Goal: Task Accomplishment & Management: Manage account settings

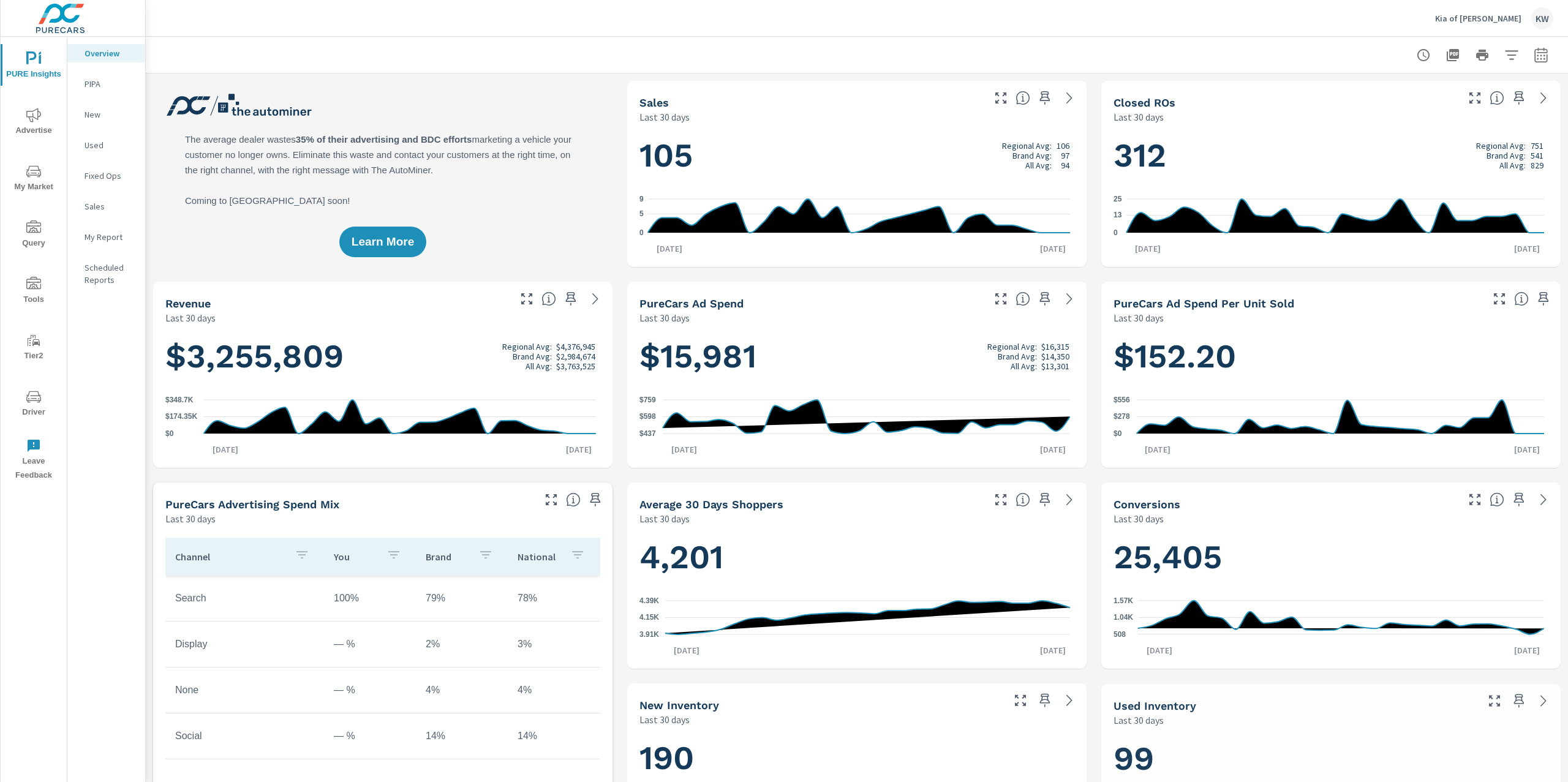
scroll to position [1, 0]
click at [1489, 14] on p "Kia of Daphne" at bounding box center [1478, 18] width 87 height 11
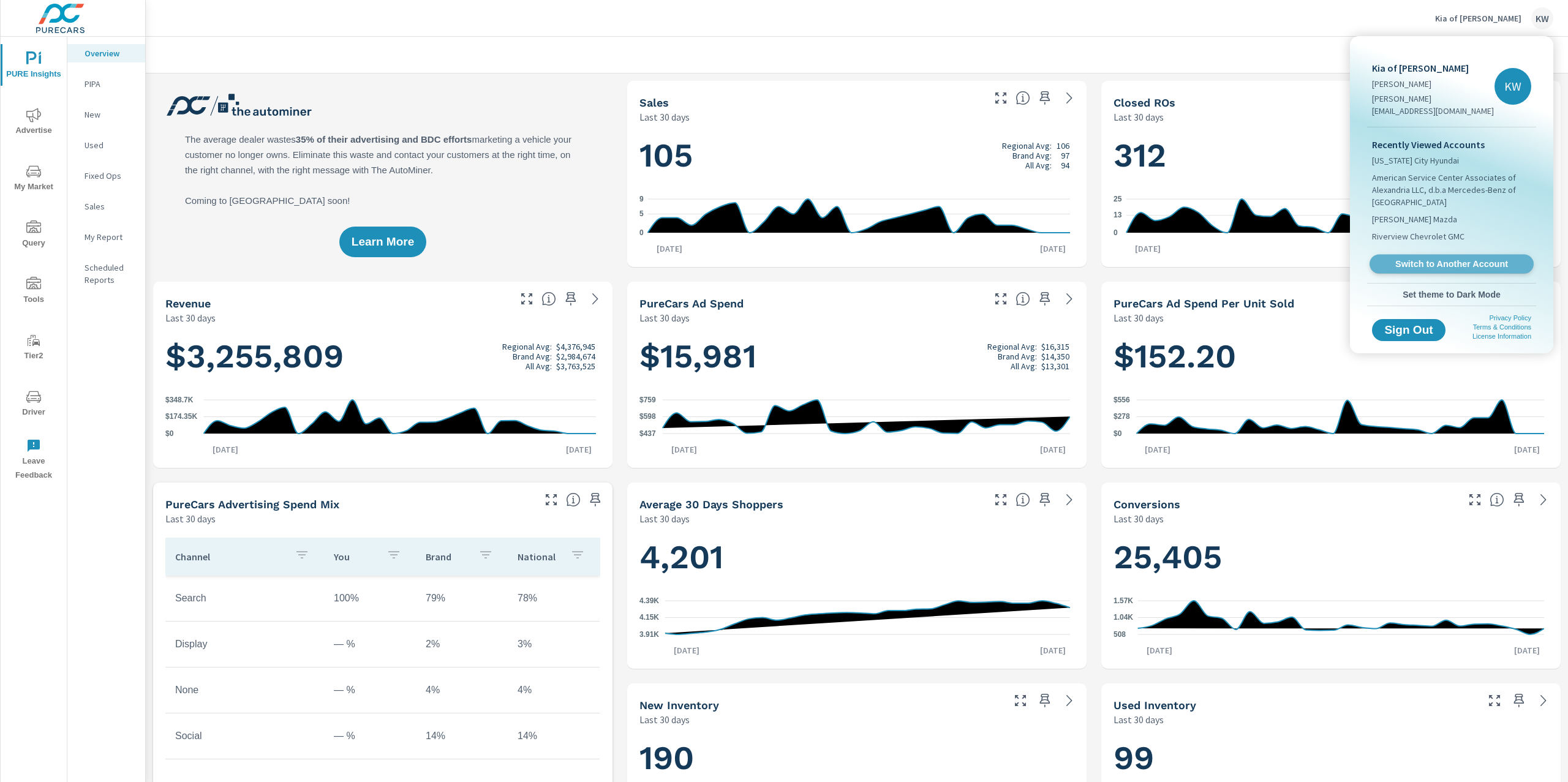
click at [1442, 259] on span "Switch to Another Account" at bounding box center [1451, 264] width 150 height 12
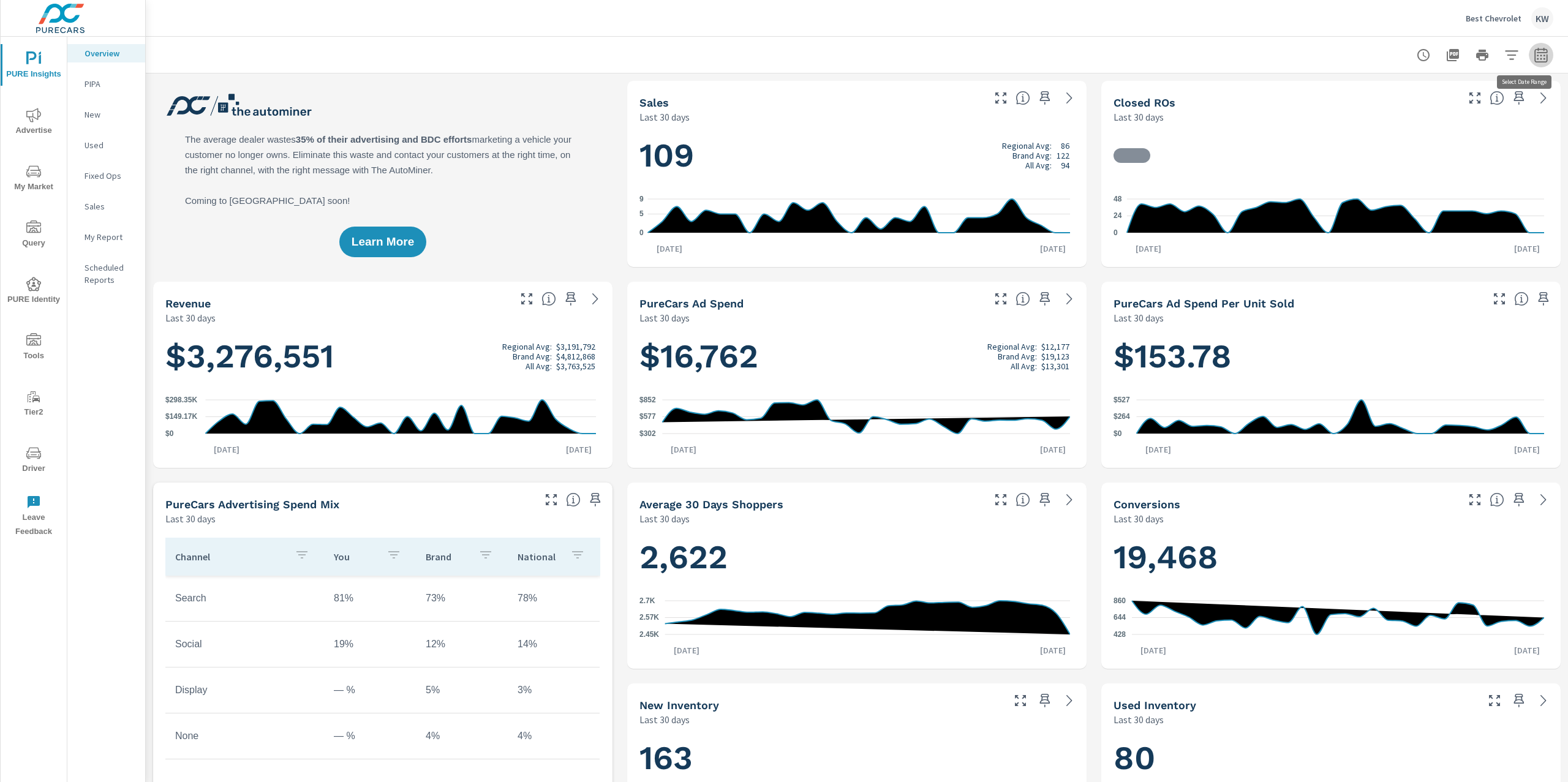
click at [1533, 60] on icon "button" at bounding box center [1540, 55] width 14 height 14
click at [1454, 107] on select "Custom [DATE] Last week Last 7 days Last 14 days Last 30 days Last 45 days Last…" at bounding box center [1430, 105] width 122 height 24
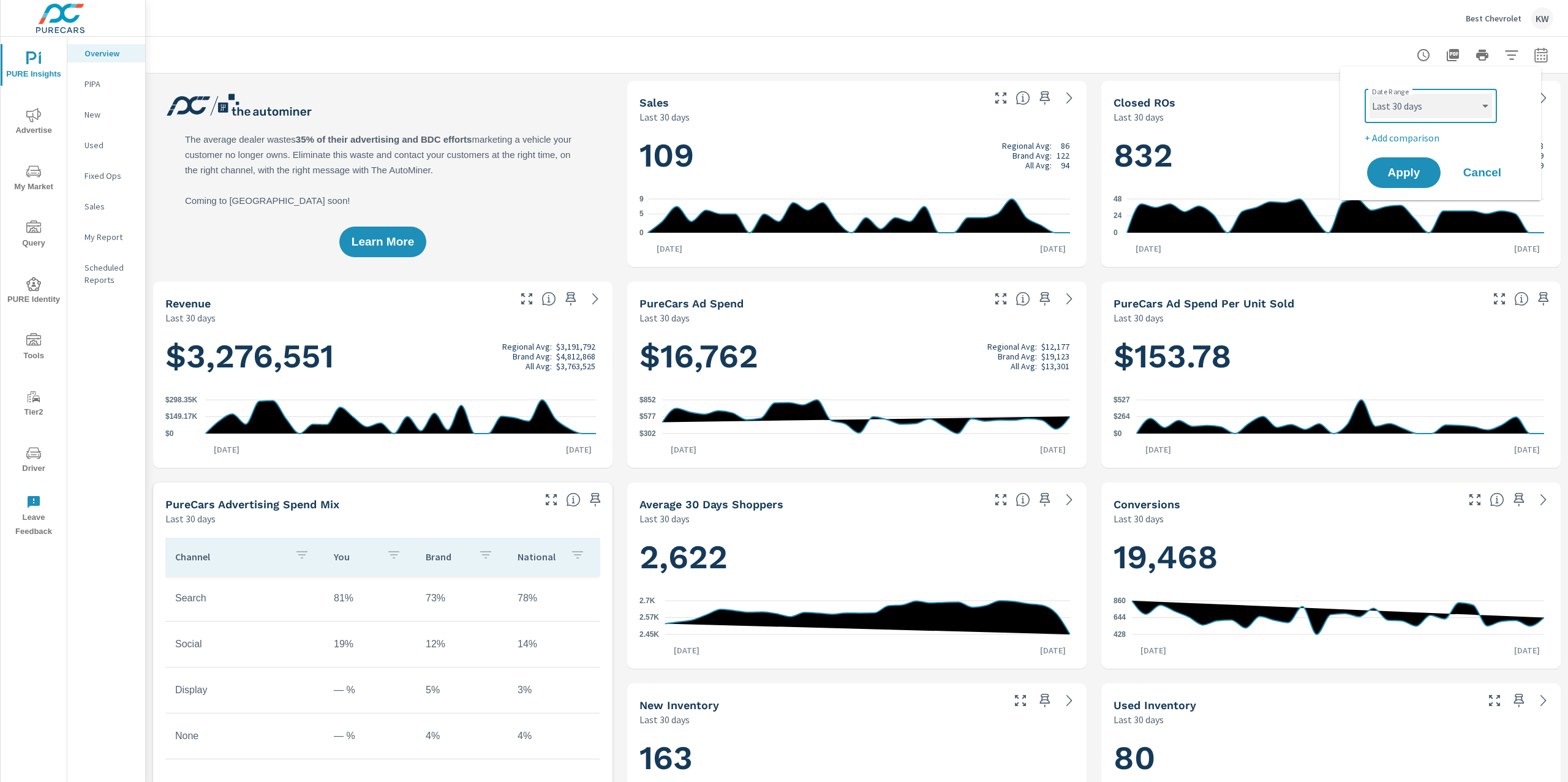
scroll to position [1, 0]
click at [1369, 94] on select "Custom [DATE] Last week Last 7 days Last 14 days Last 30 days Last 45 days Last…" at bounding box center [1430, 105] width 122 height 24
select select "Last month"
click at [1409, 178] on span "Apply" at bounding box center [1404, 173] width 50 height 12
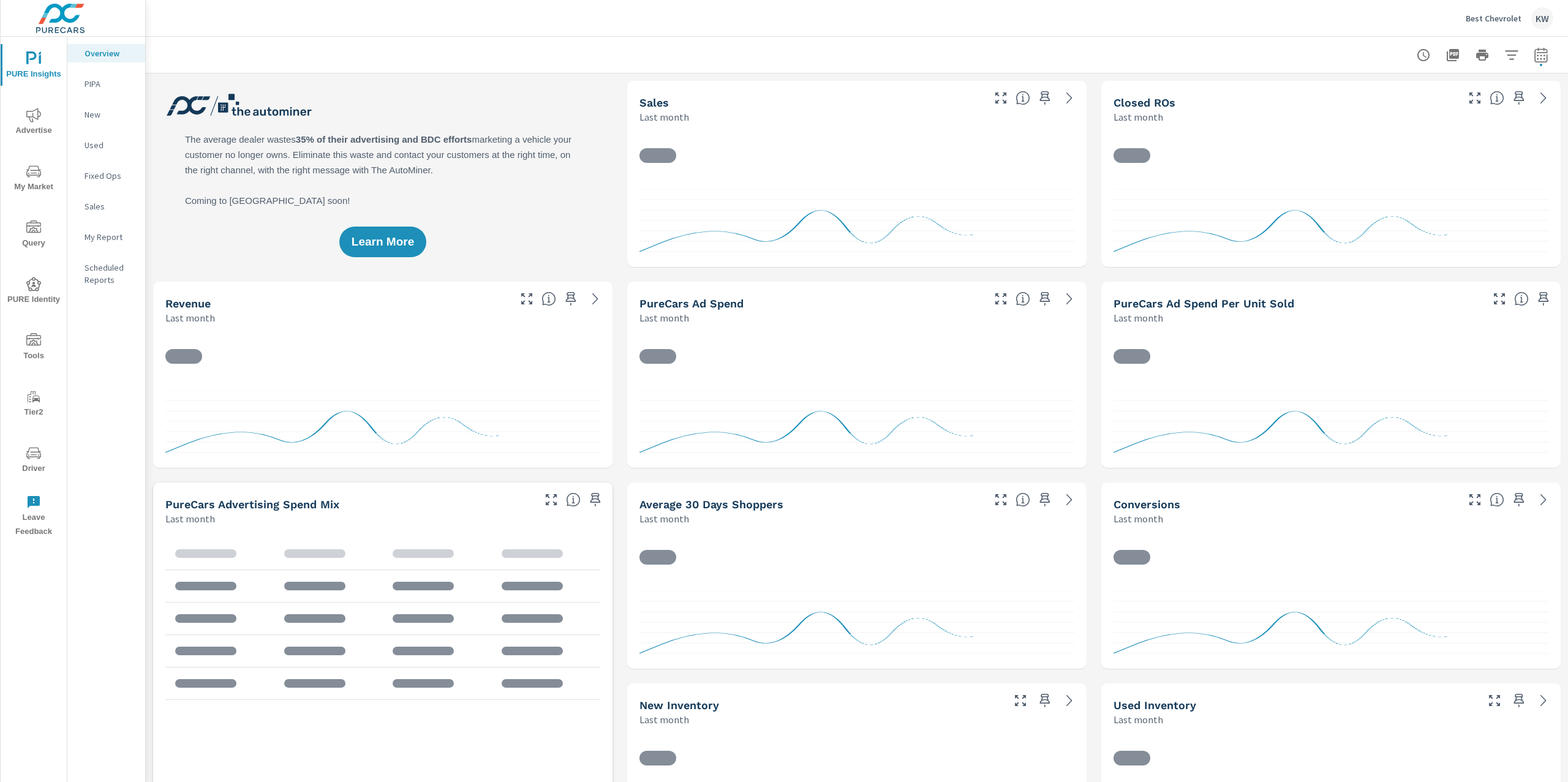
scroll to position [1, 0]
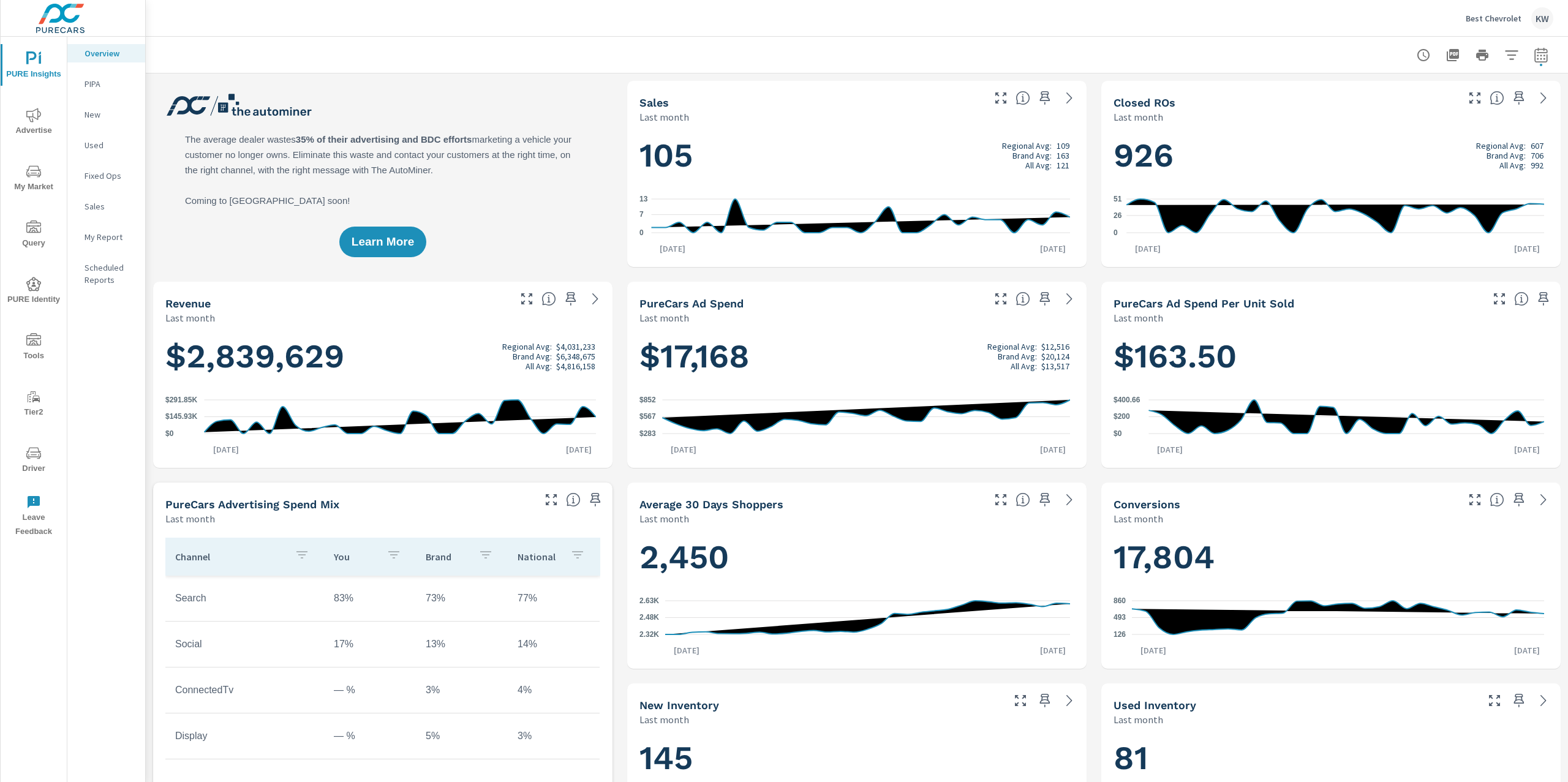
click at [99, 241] on p "My Report" at bounding box center [110, 237] width 51 height 13
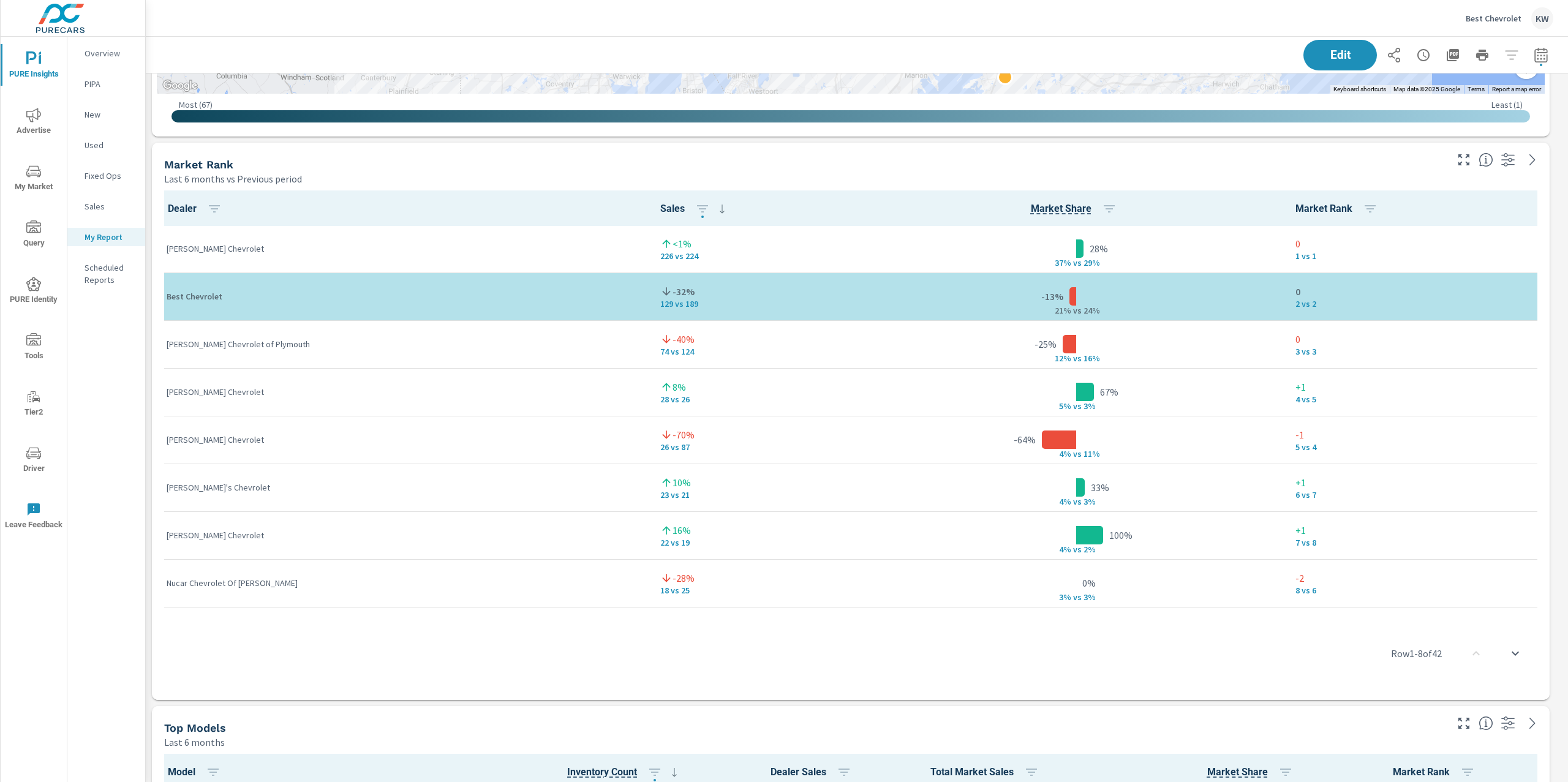
scroll to position [4160, 0]
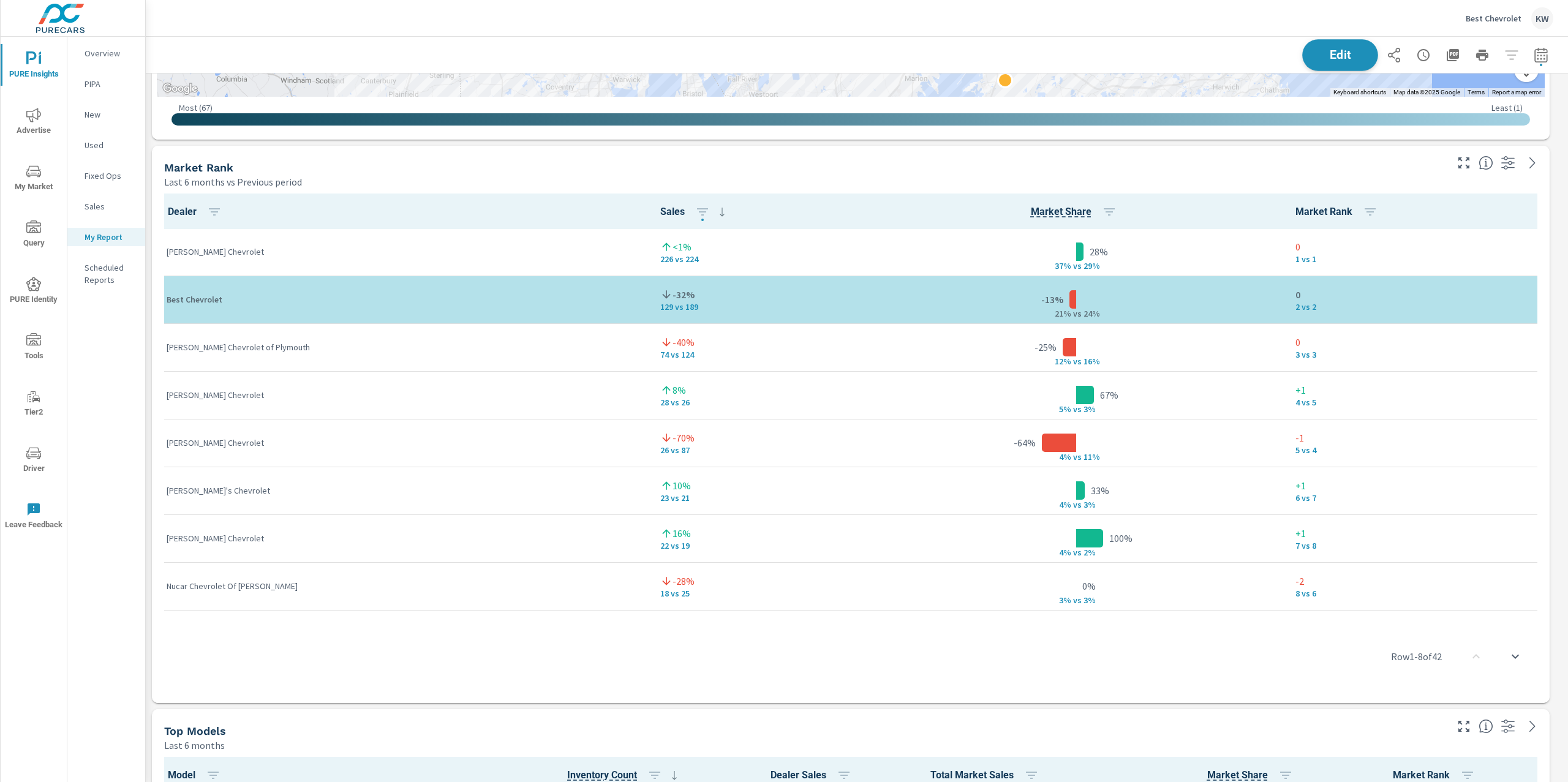
click at [1325, 55] on span "Edit" at bounding box center [1340, 55] width 50 height 12
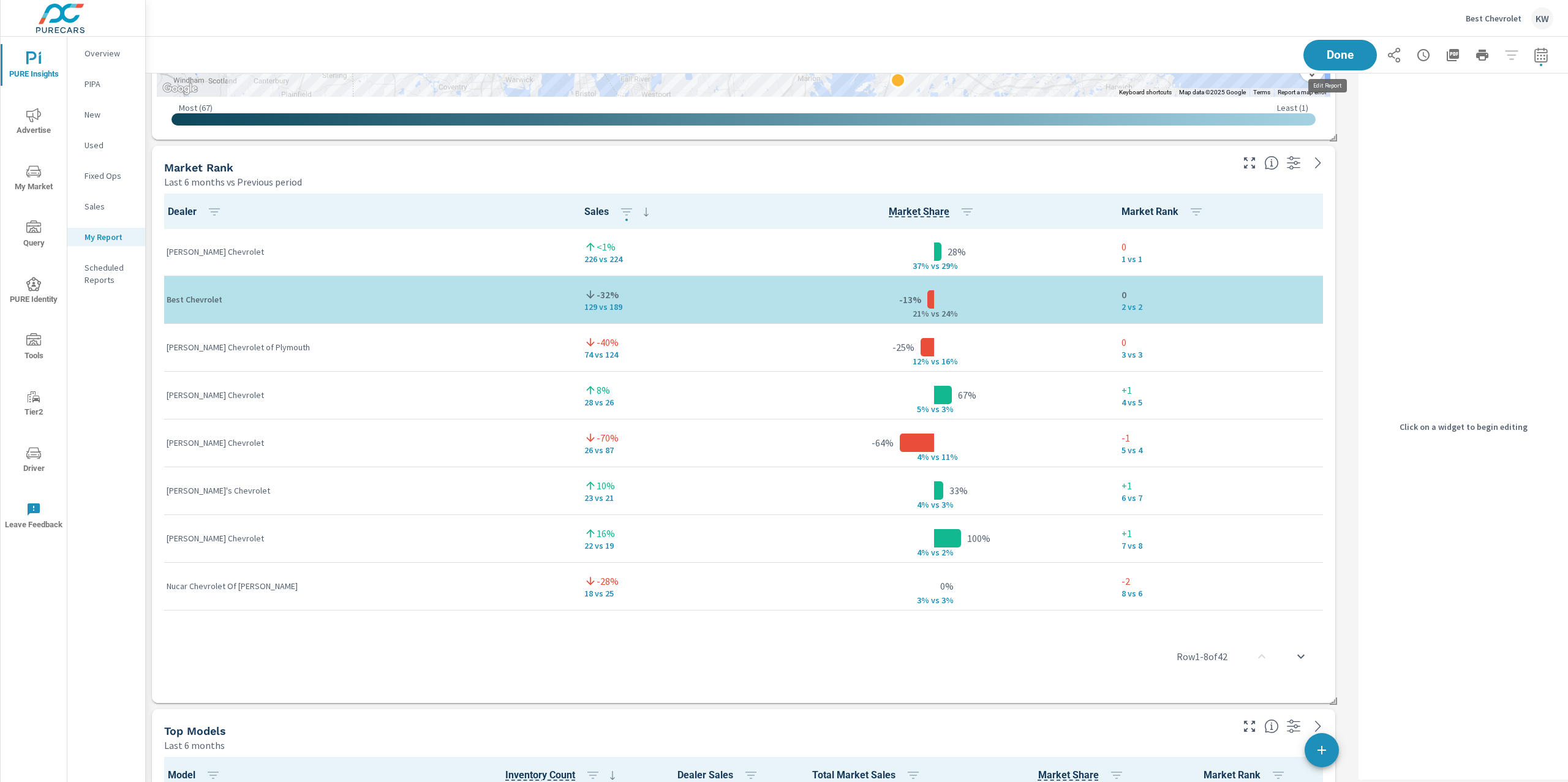
scroll to position [6, 6]
click at [1210, 180] on div "Last 6 months vs Previous period" at bounding box center [697, 181] width 1065 height 14
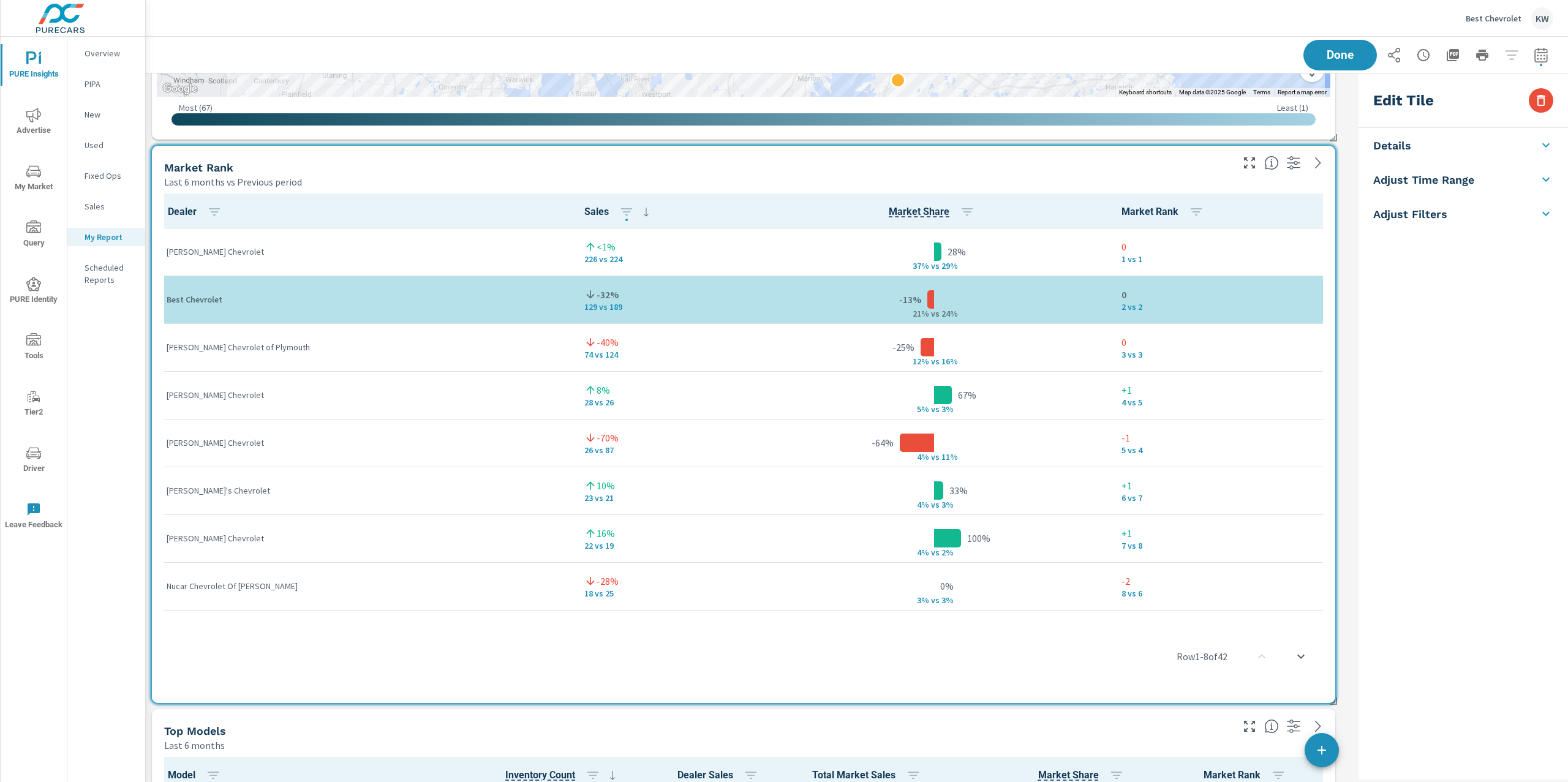
scroll to position [6935, 1220]
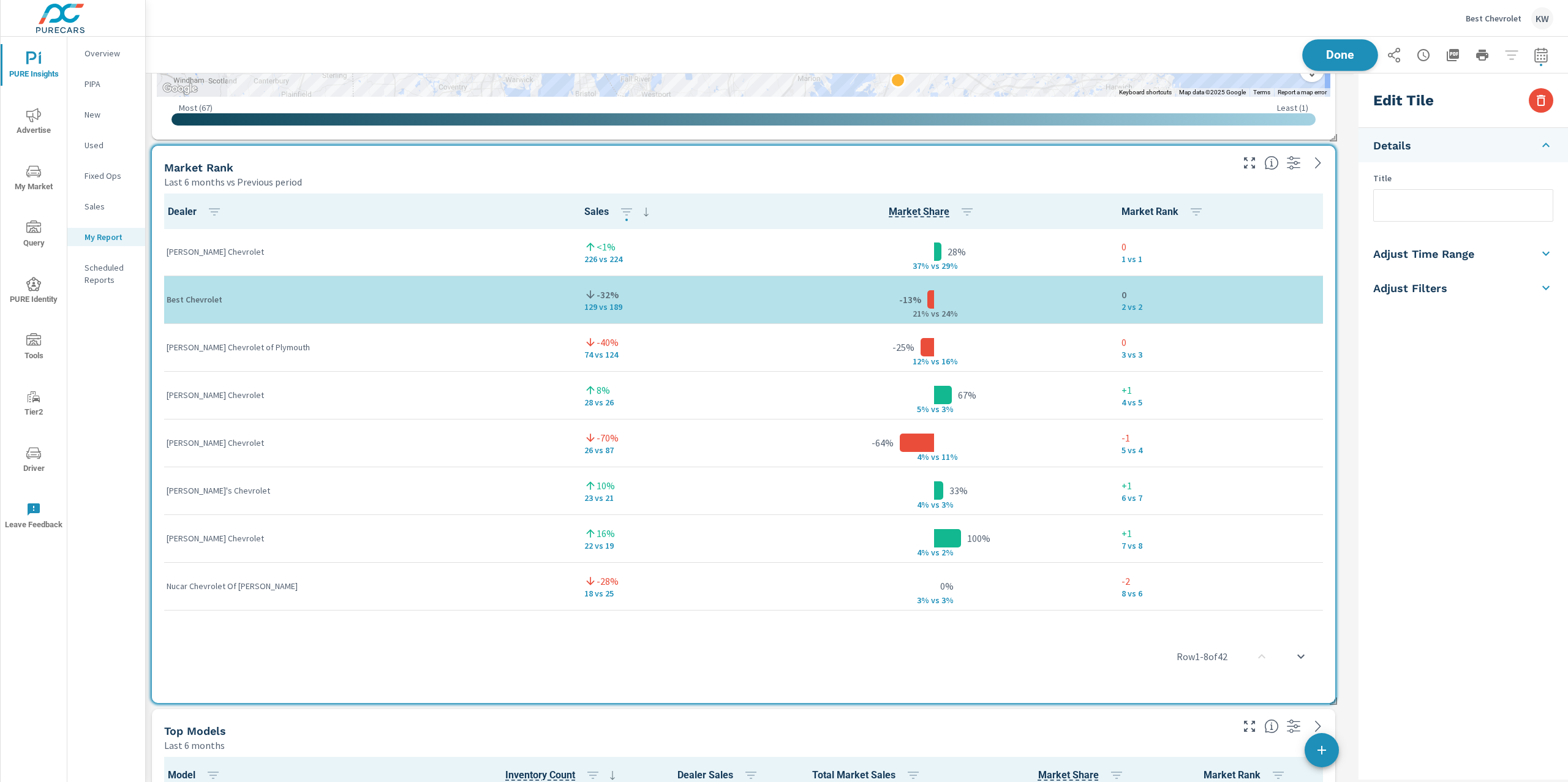
scroll to position [6935, 1220]
click at [1347, 56] on span "Done" at bounding box center [1340, 55] width 50 height 12
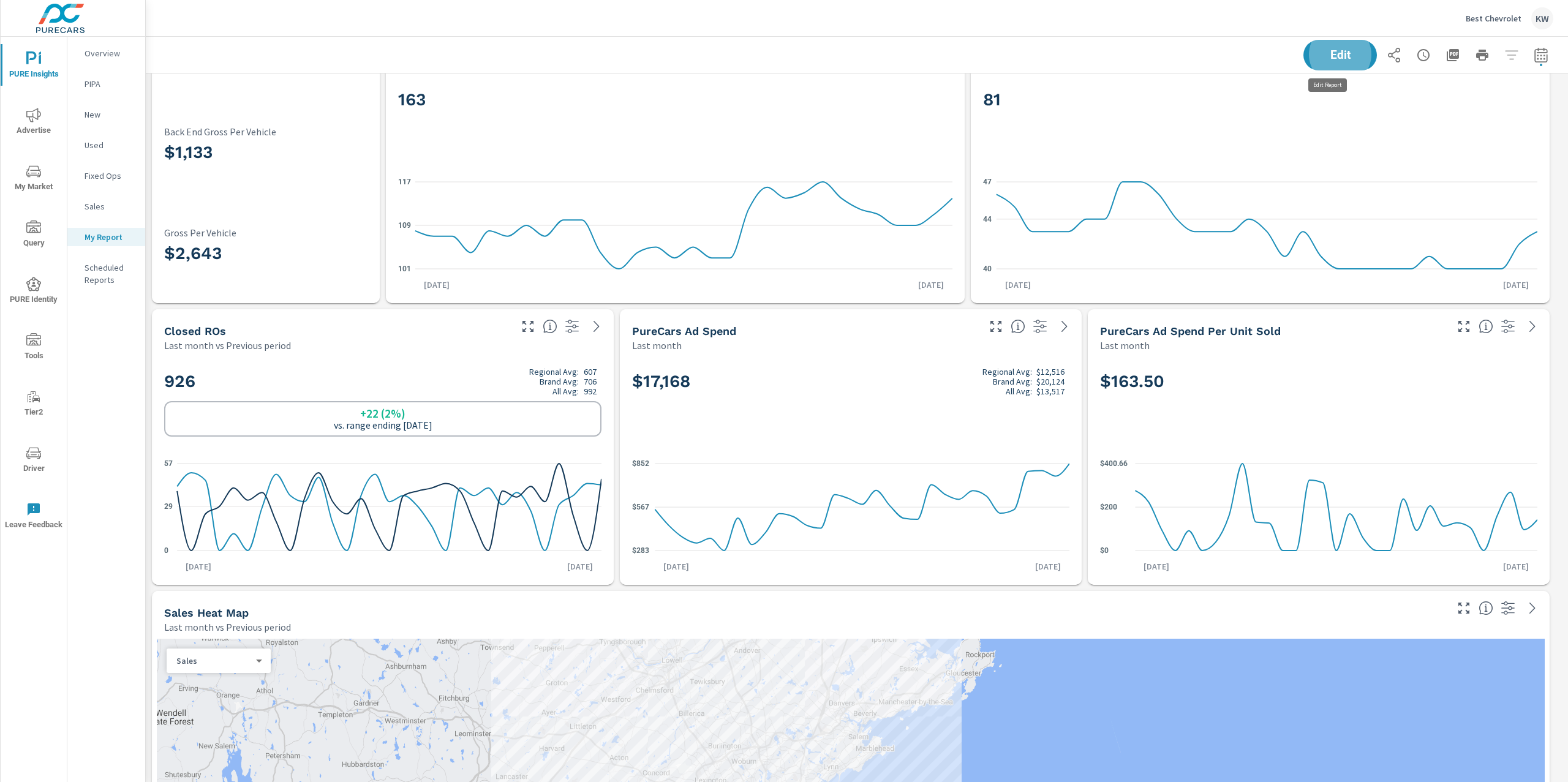
scroll to position [6935, 1436]
